Goal: Information Seeking & Learning: Learn about a topic

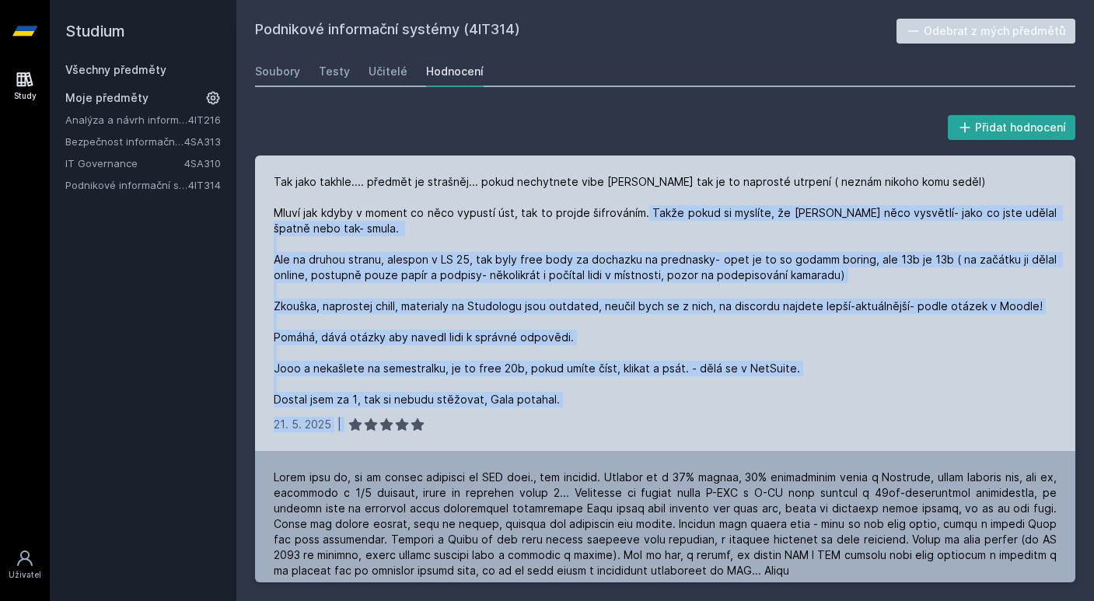
drag, startPoint x: 701, startPoint y: 214, endPoint x: 615, endPoint y: 419, distance: 222.5
click at [615, 419] on div "Tak jako takhle.... předmět je strašněj... pokud nechytnete vibe [PERSON_NAME] …" at bounding box center [665, 304] width 821 height 296
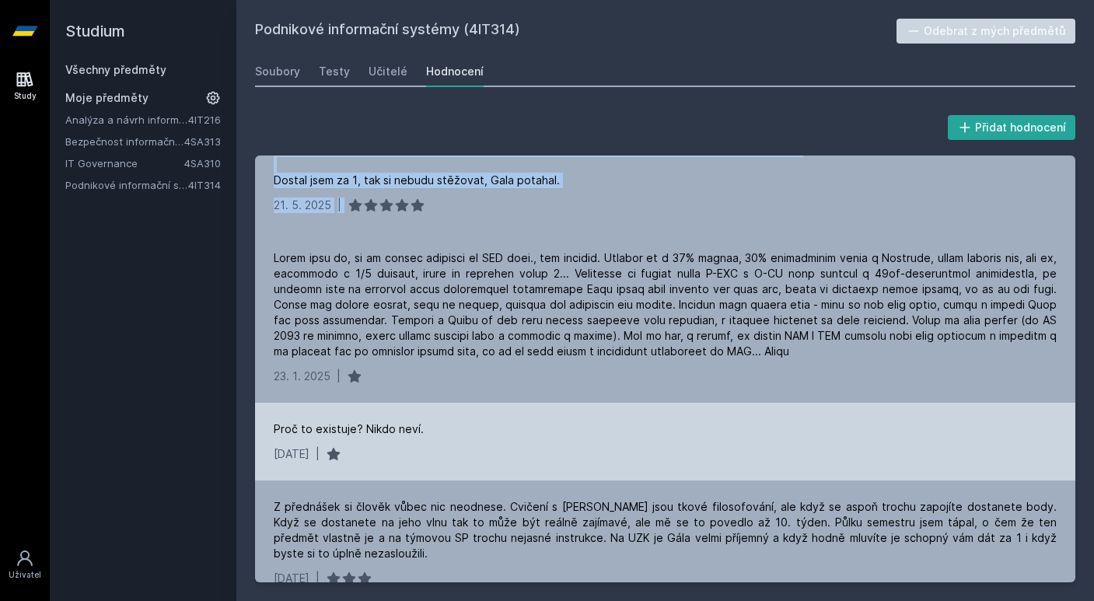
scroll to position [221, 0]
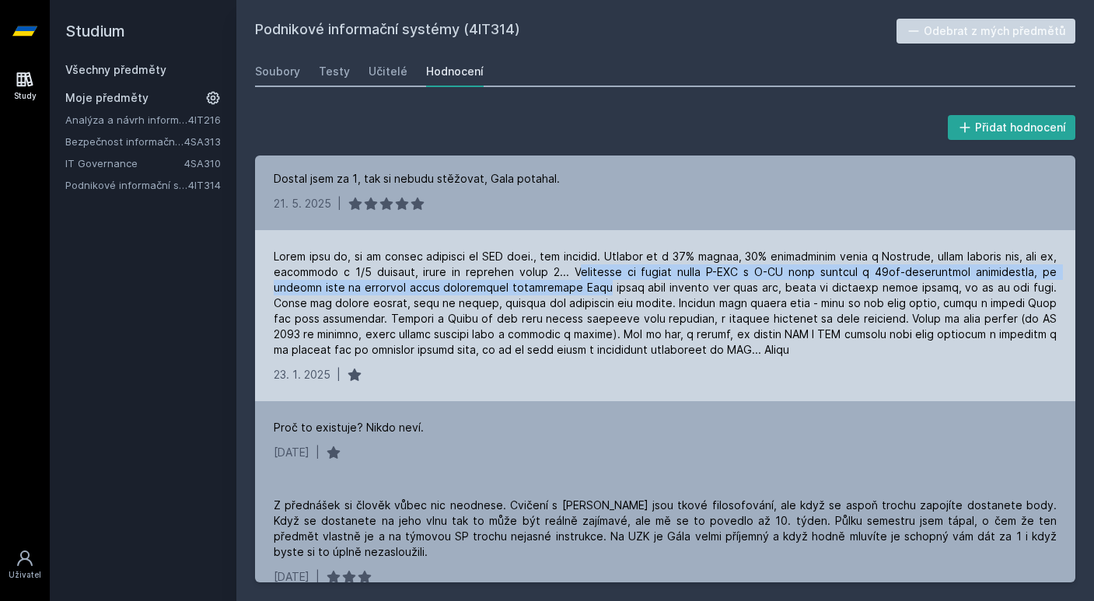
drag, startPoint x: 564, startPoint y: 266, endPoint x: 579, endPoint y: 282, distance: 21.5
click at [579, 282] on div at bounding box center [665, 303] width 783 height 109
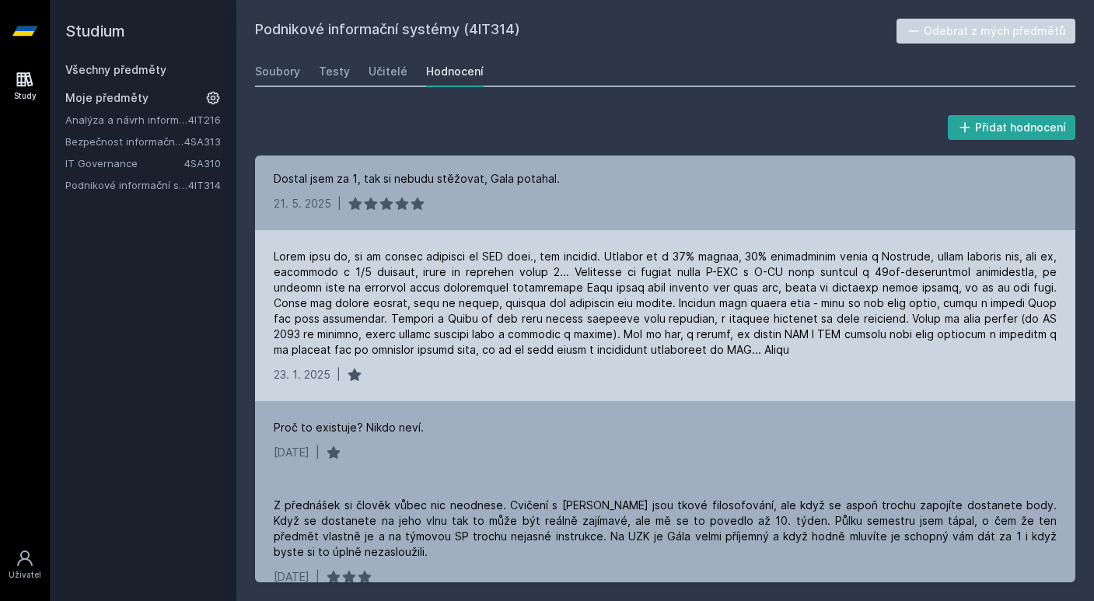
click at [625, 293] on div at bounding box center [665, 303] width 783 height 109
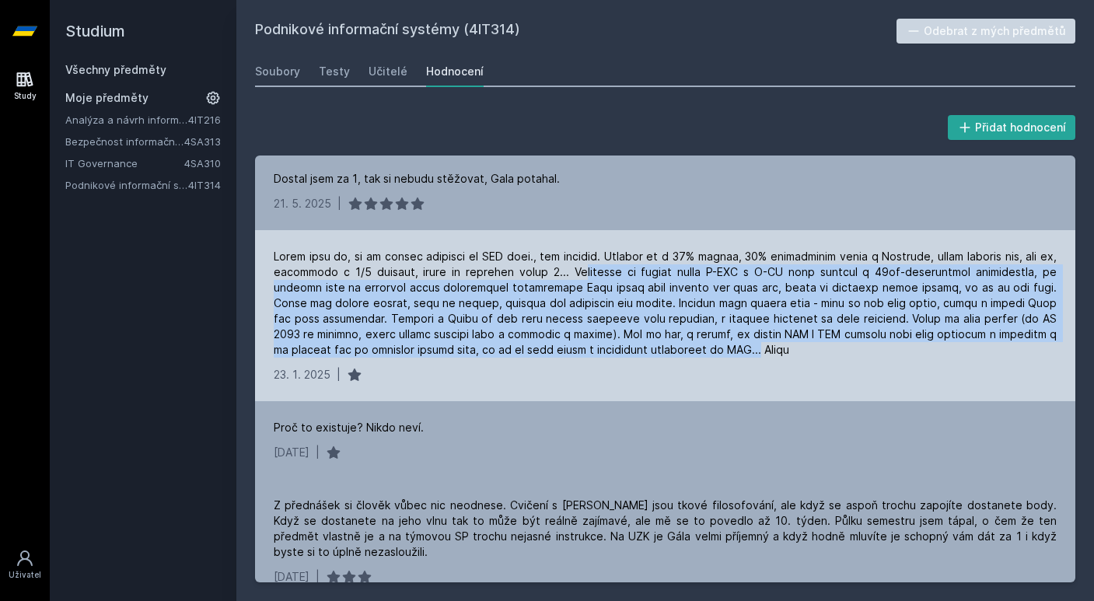
drag, startPoint x: 572, startPoint y: 270, endPoint x: 678, endPoint y: 353, distance: 134.6
click at [678, 353] on div at bounding box center [665, 303] width 783 height 109
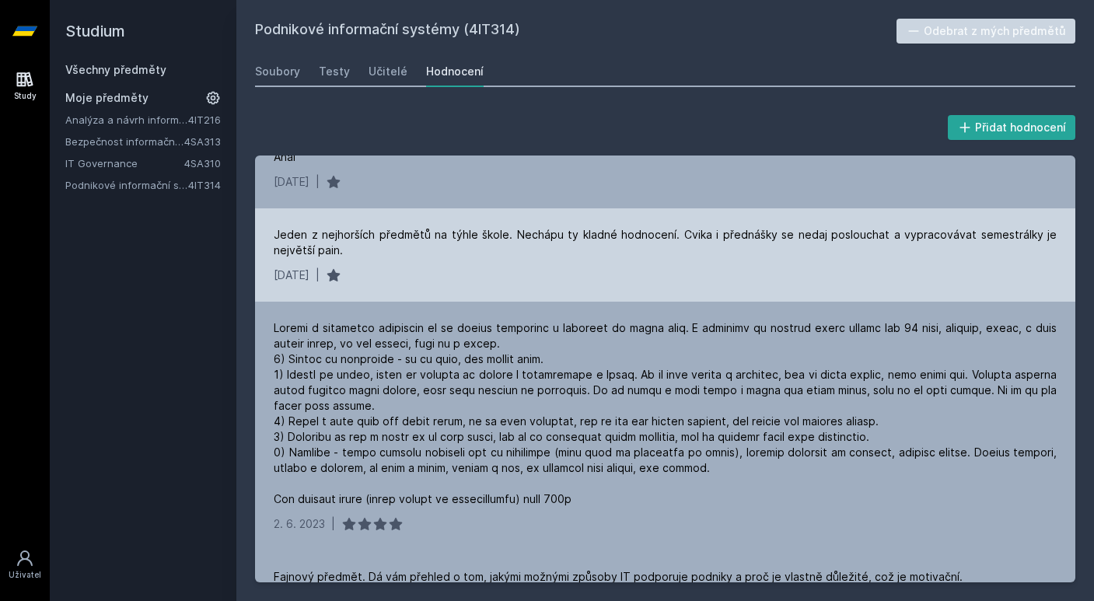
scroll to position [985, 0]
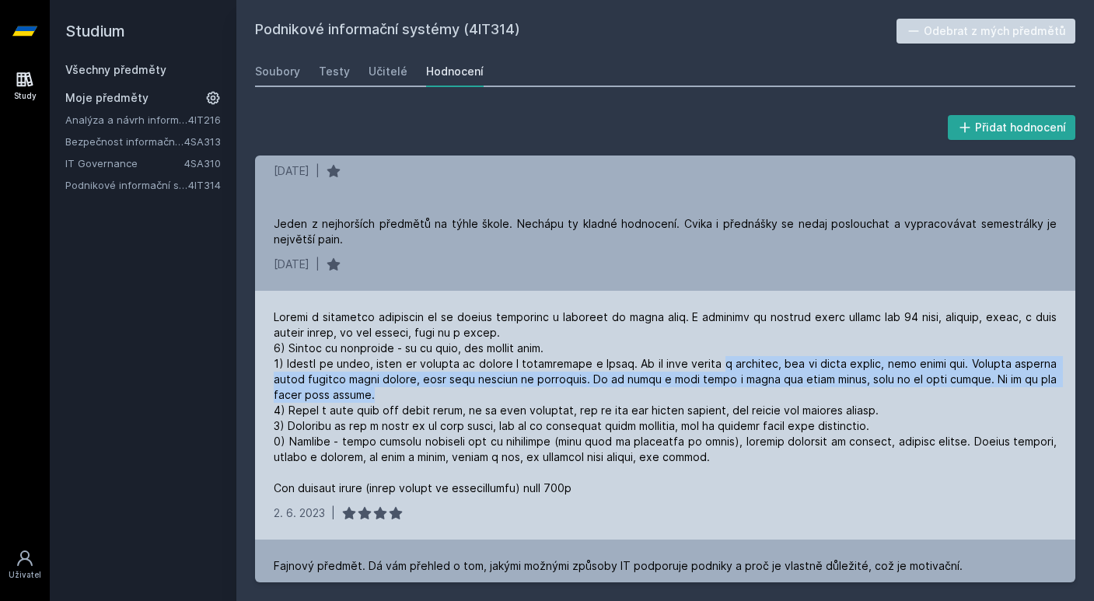
drag, startPoint x: 744, startPoint y: 367, endPoint x: 744, endPoint y: 390, distance: 22.6
click at [744, 390] on div at bounding box center [665, 403] width 783 height 187
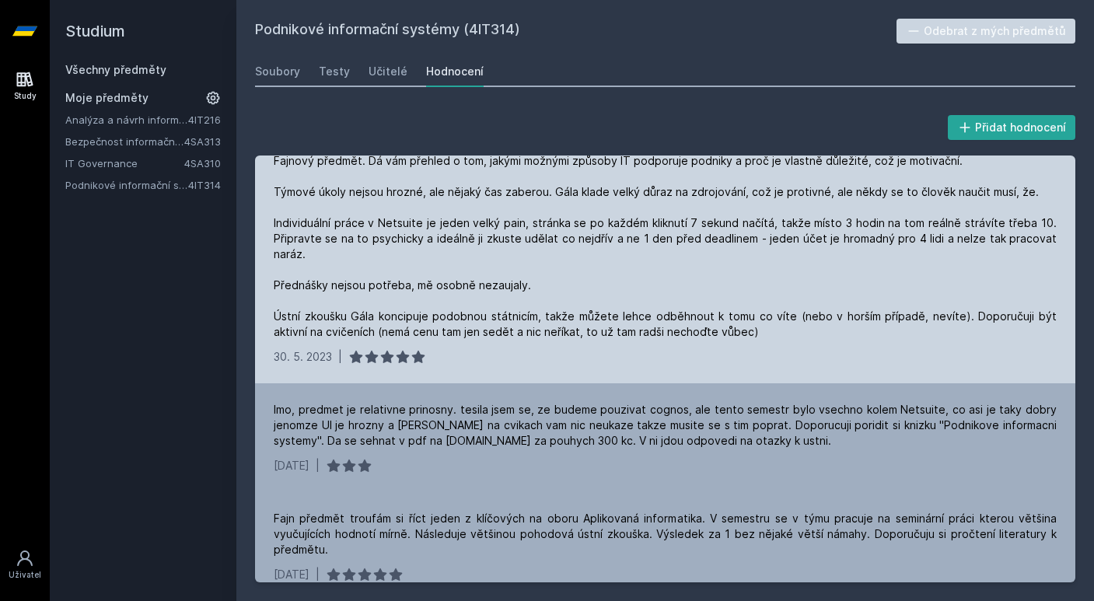
scroll to position [1392, 0]
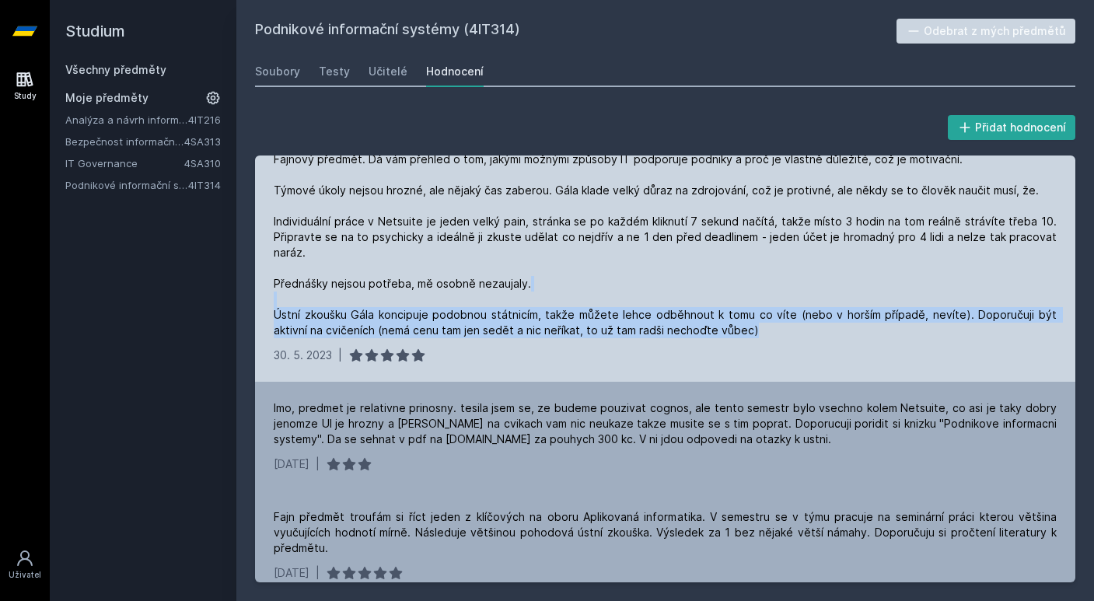
drag, startPoint x: 684, startPoint y: 282, endPoint x: 713, endPoint y: 339, distance: 64.0
click at [734, 339] on div "Fajnový předmět. Dá vám přehled o tom, jakými možnými způsoby IT podporuje podn…" at bounding box center [665, 257] width 821 height 249
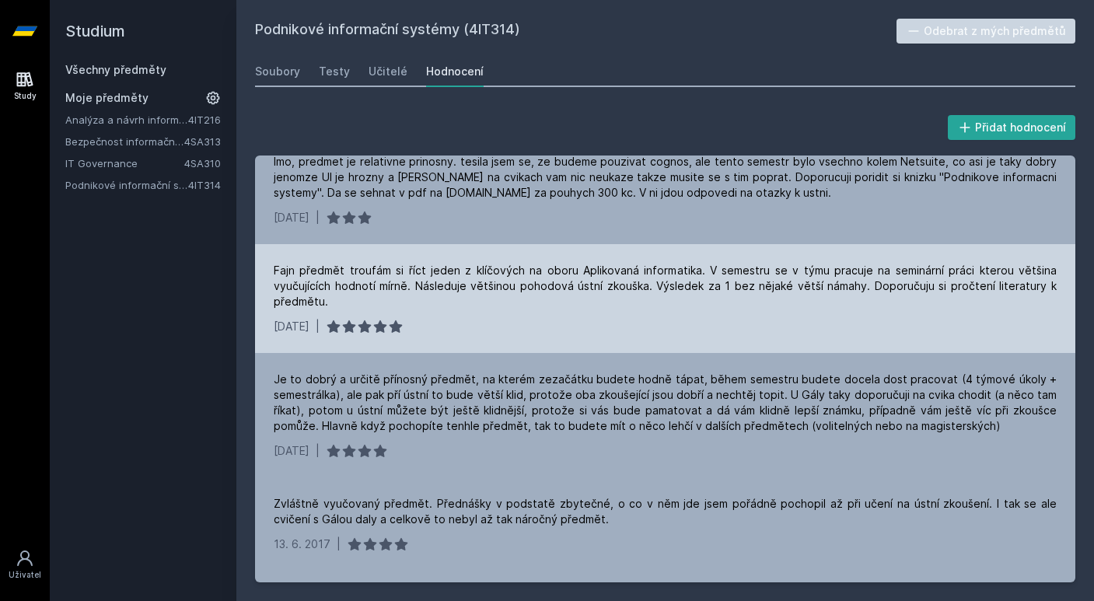
scroll to position [1641, 0]
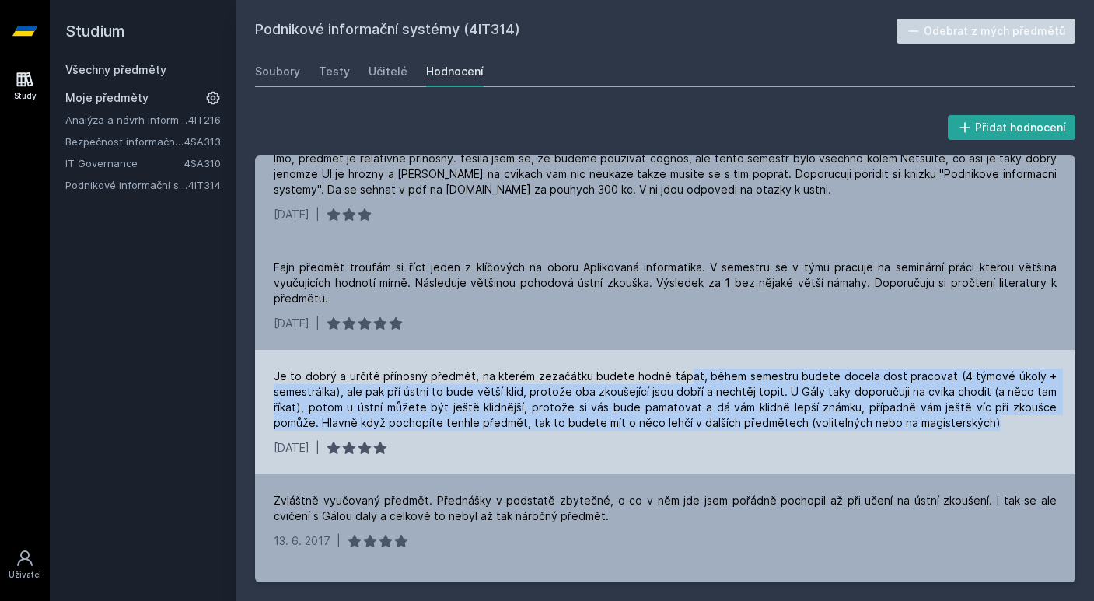
drag, startPoint x: 696, startPoint y: 375, endPoint x: 679, endPoint y: 435, distance: 62.3
click at [679, 435] on div "Je to dobrý a určitě přínosný předmět, na kterém zezačátku budete hodně tápat, …" at bounding box center [665, 412] width 821 height 124
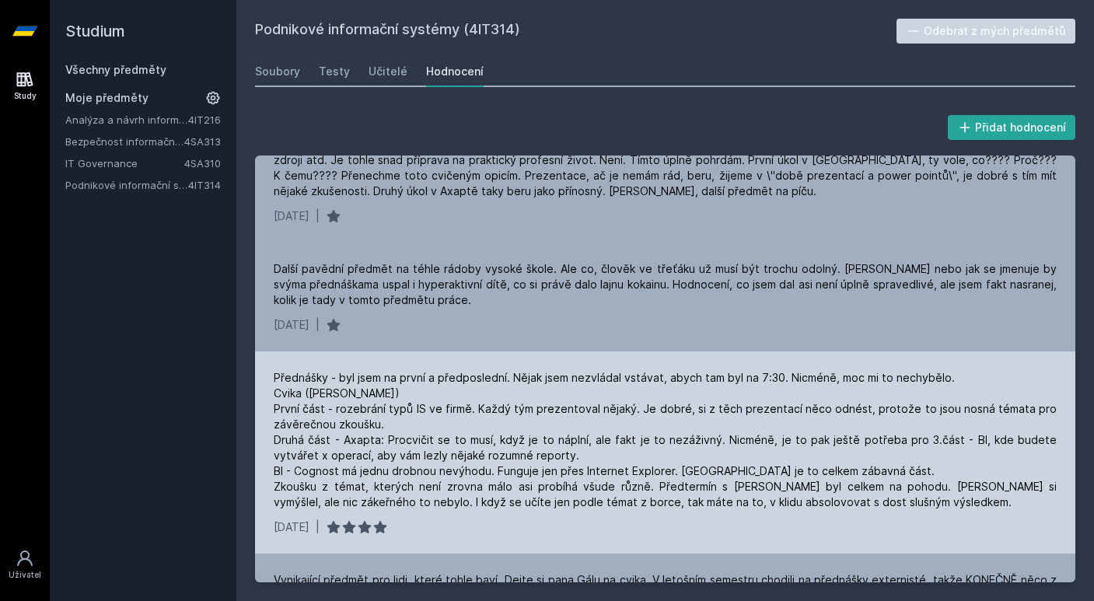
scroll to position [2096, 0]
